Goal: Task Accomplishment & Management: Use online tool/utility

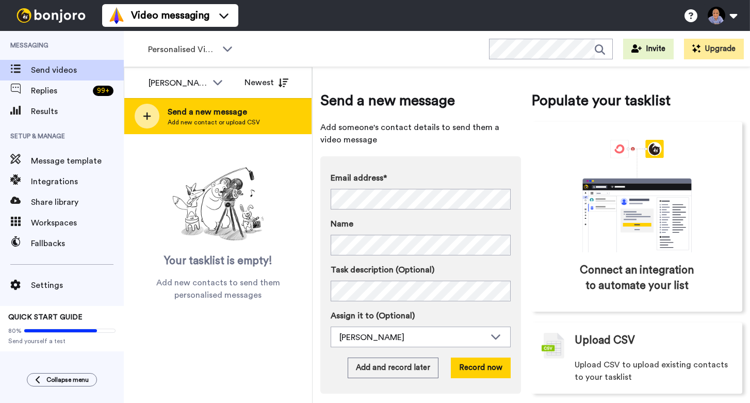
click at [144, 120] on icon at bounding box center [147, 115] width 8 height 9
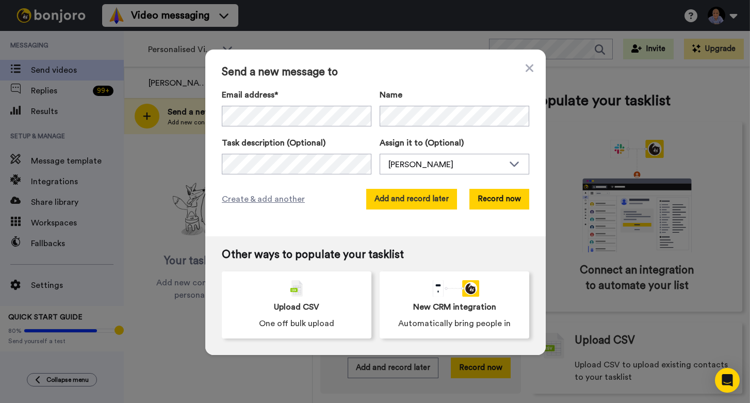
click at [418, 203] on button "Add and record later" at bounding box center [411, 199] width 91 height 21
